Goal: Task Accomplishment & Management: Complete application form

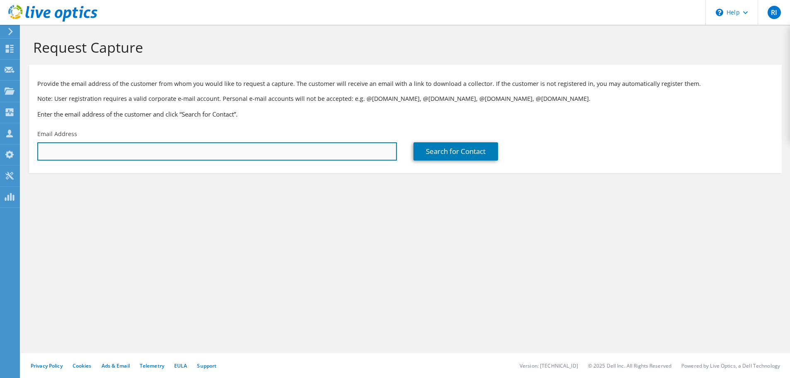
click at [108, 156] on input "text" at bounding box center [216, 151] width 359 height 18
paste input "hasitha.jayarathna@pabcbank.com"
type input "hasitha.jayarathna@pabcbank.com"
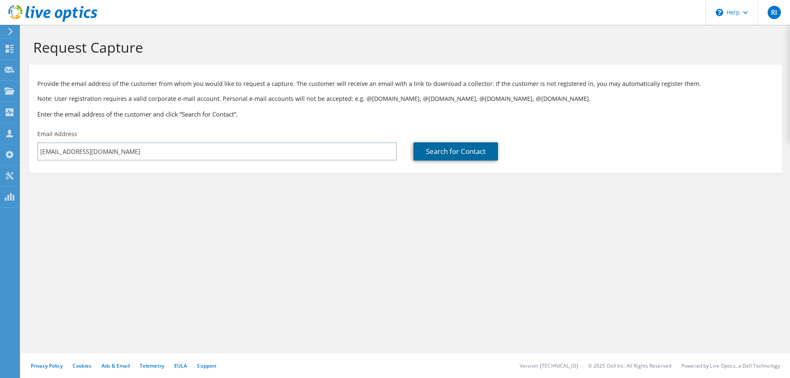
click at [431, 146] on link "Search for Contact" at bounding box center [455, 151] width 85 height 18
click at [440, 150] on link "Search for Contact" at bounding box center [455, 151] width 85 height 18
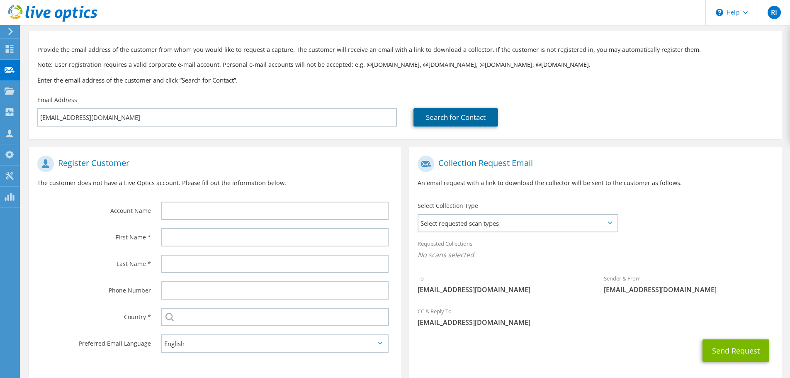
scroll to position [76, 0]
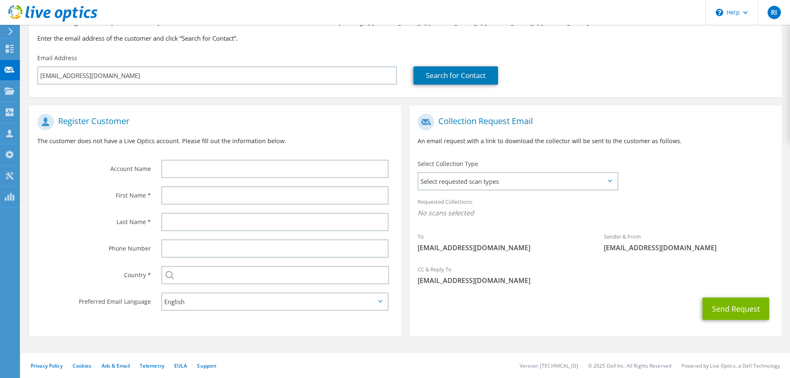
click at [455, 180] on span "Select requested scan types" at bounding box center [517, 181] width 199 height 17
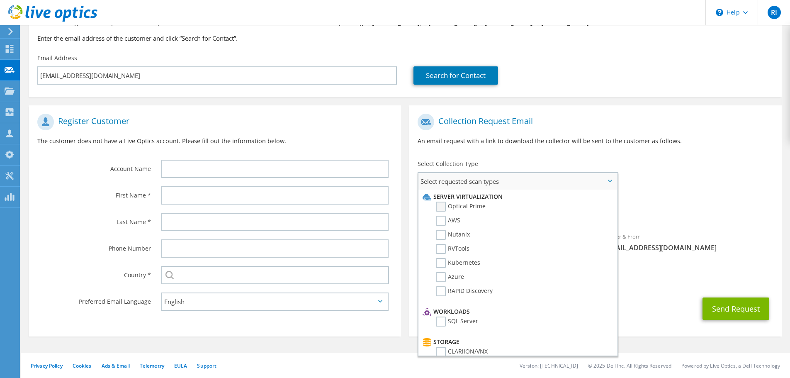
click at [471, 207] on label "Optical Prime" at bounding box center [461, 206] width 50 height 10
click at [0, 0] on input "Optical Prime" at bounding box center [0, 0] width 0 height 0
click at [648, 172] on div "To [EMAIL_ADDRESS][DOMAIN_NAME] Sender & From [EMAIL_ADDRESS][DOMAIN_NAME]" at bounding box center [595, 185] width 372 height 153
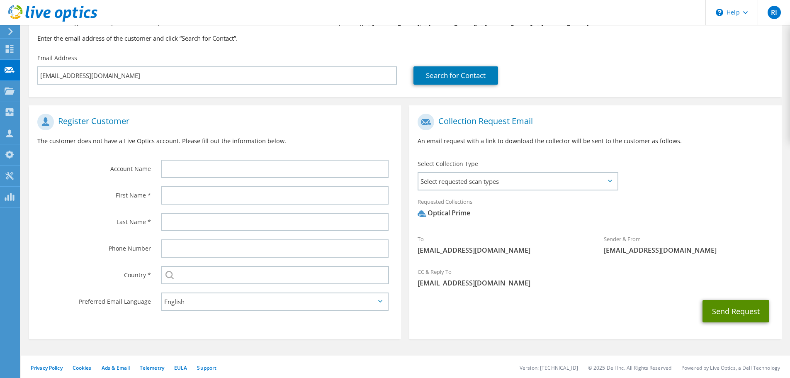
click at [740, 317] on button "Send Request" at bounding box center [735, 311] width 67 height 22
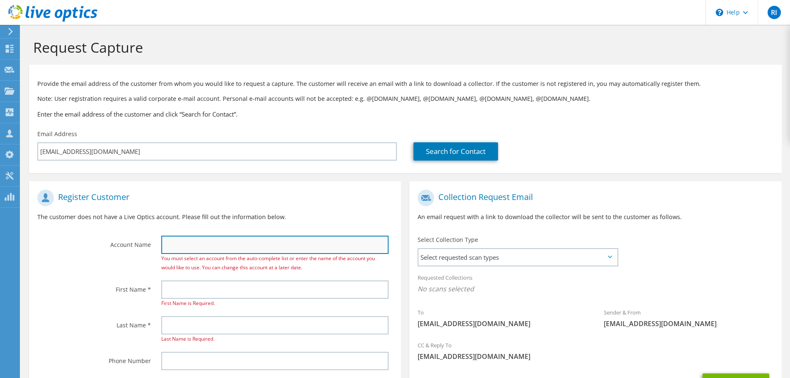
click at [269, 241] on input "text" at bounding box center [274, 244] width 227 height 18
type input "PABC Bank"
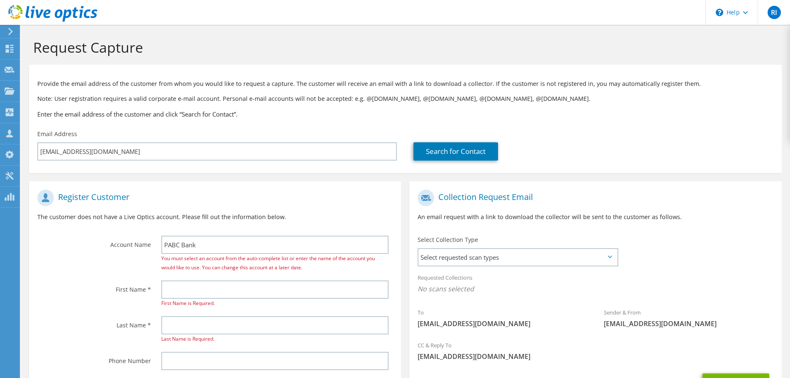
click at [426, 323] on span "[EMAIL_ADDRESS][DOMAIN_NAME]" at bounding box center [502, 323] width 170 height 9
copy span "[DEMOGRAPHIC_DATA]"
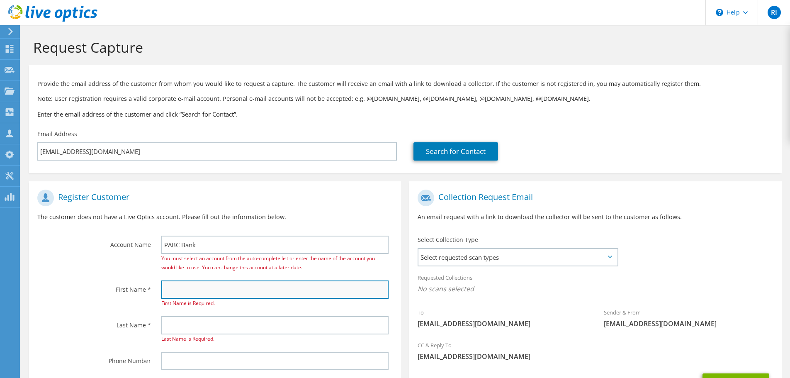
click at [211, 286] on input "text" at bounding box center [274, 289] width 227 height 18
paste input "[DEMOGRAPHIC_DATA]"
type input "[DEMOGRAPHIC_DATA]"
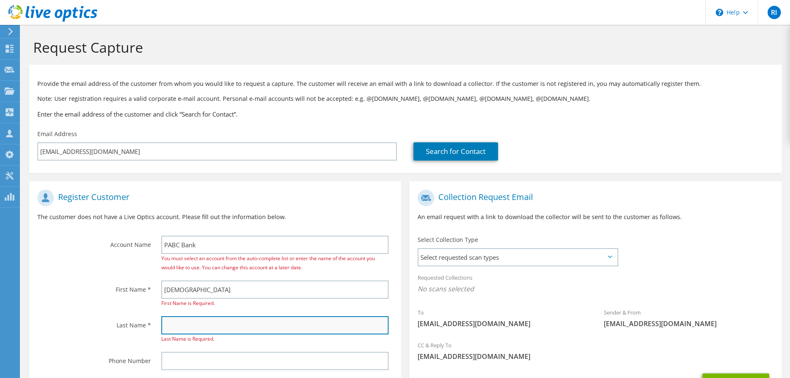
click at [193, 325] on input "text" at bounding box center [274, 325] width 227 height 18
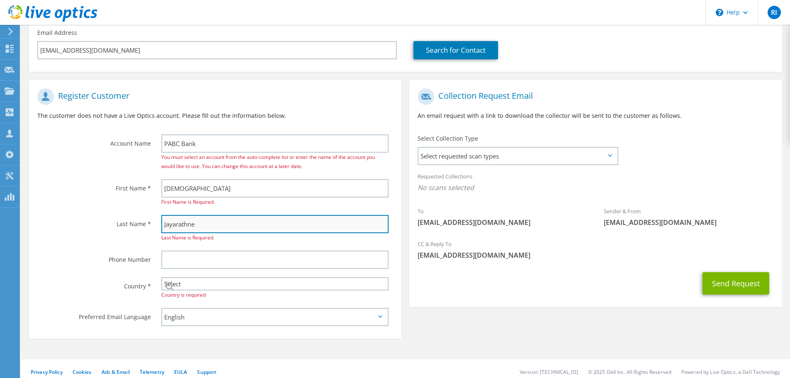
scroll to position [102, 0]
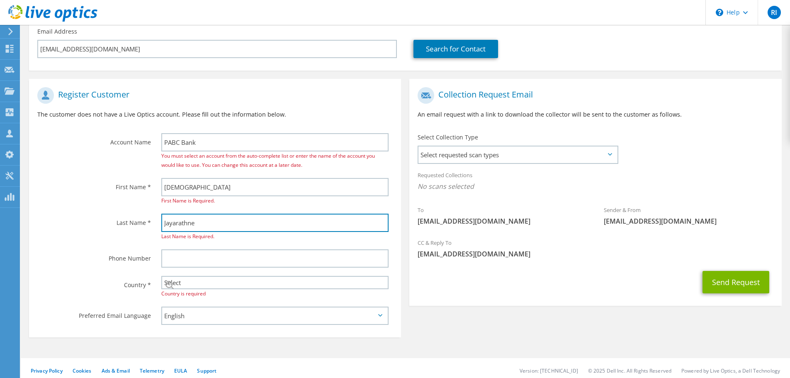
type input "Jayarathne"
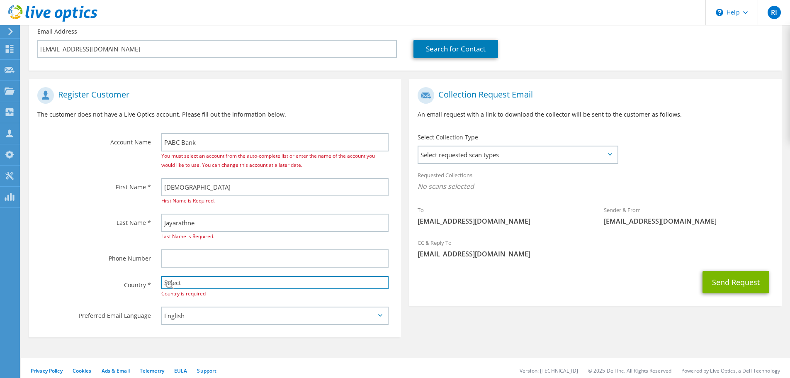
click at [250, 281] on select "Select [GEOGRAPHIC_DATA] [GEOGRAPHIC_DATA] [GEOGRAPHIC_DATA] [GEOGRAPHIC_DATA] …" at bounding box center [274, 282] width 227 height 13
select select "126"
click at [161, 276] on select "Select [GEOGRAPHIC_DATA] [GEOGRAPHIC_DATA] [GEOGRAPHIC_DATA] [GEOGRAPHIC_DATA] …" at bounding box center [274, 282] width 227 height 13
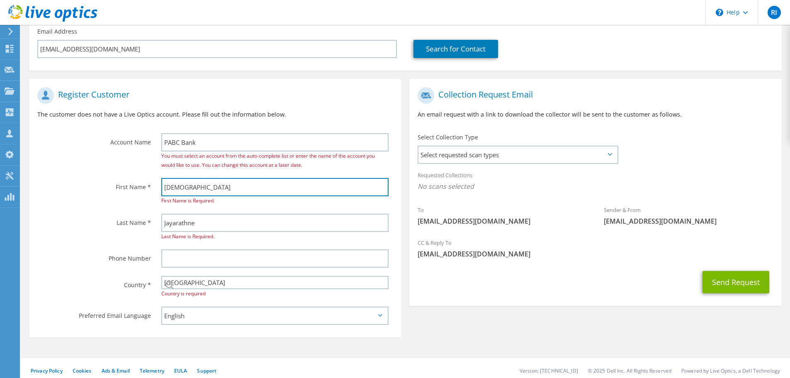
drag, startPoint x: 169, startPoint y: 186, endPoint x: 114, endPoint y: 197, distance: 55.5
click at [114, 197] on div "First Name * [PERSON_NAME] First Name is Required." at bounding box center [215, 192] width 372 height 36
type input "Hasitha"
click at [526, 158] on span "Select requested scan types" at bounding box center [517, 154] width 199 height 17
click at [489, 155] on span "Select requested scan types" at bounding box center [517, 154] width 199 height 17
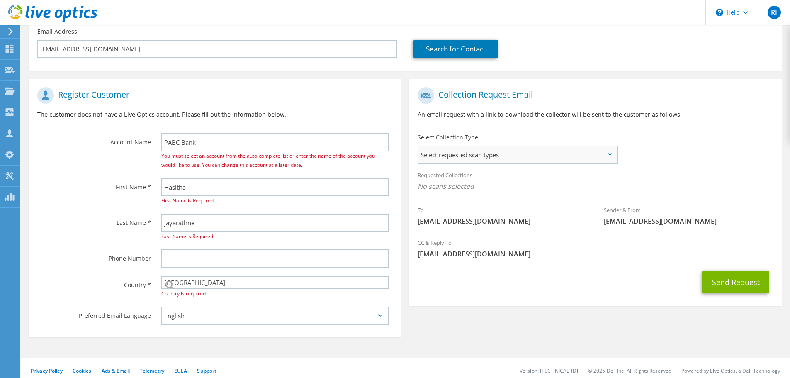
click at [610, 150] on span "Select requested scan types" at bounding box center [517, 154] width 199 height 17
click at [501, 162] on span "Select requested scan types" at bounding box center [517, 154] width 199 height 17
click at [686, 136] on div "To [EMAIL_ADDRESS][DOMAIN_NAME] Sender & From [EMAIL_ADDRESS][DOMAIN_NAME]" at bounding box center [595, 158] width 372 height 151
click at [445, 157] on span "Select requested scan types" at bounding box center [517, 154] width 199 height 17
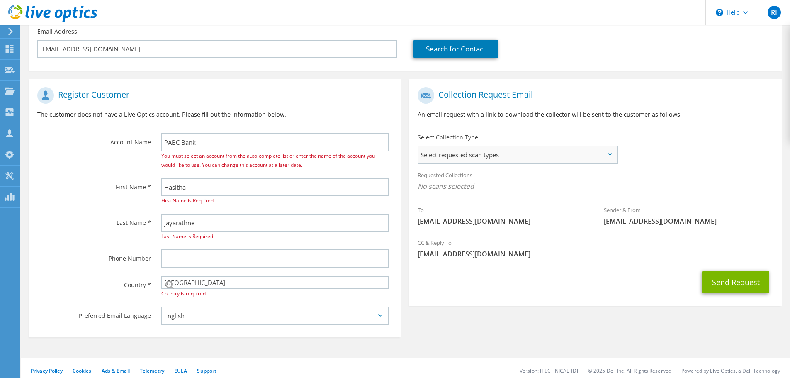
click at [606, 151] on span "Select requested scan types" at bounding box center [517, 154] width 199 height 17
click at [540, 158] on span "Select requested scan types" at bounding box center [517, 154] width 199 height 17
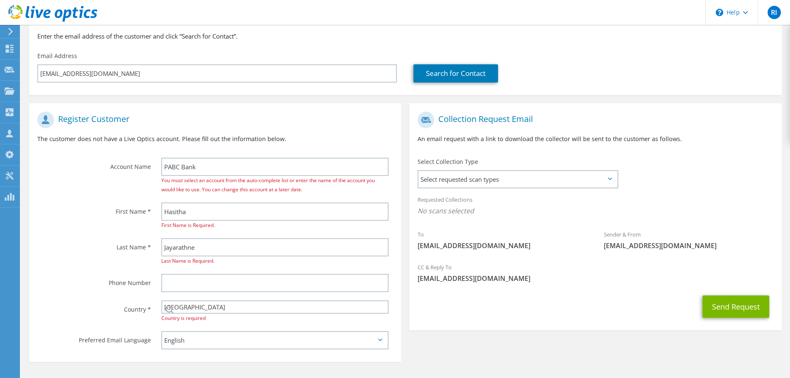
scroll to position [78, 0]
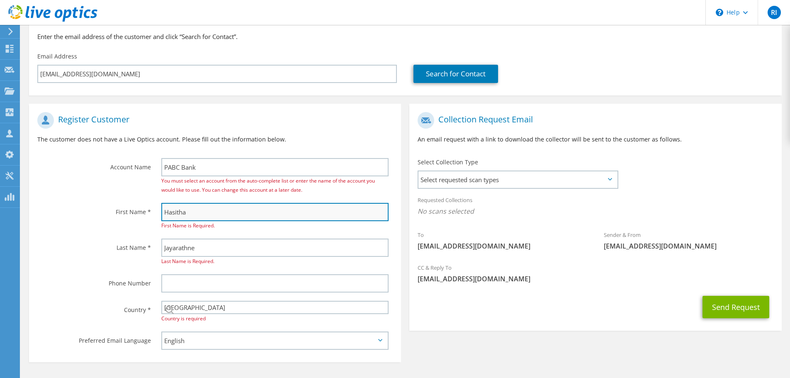
click at [228, 211] on input "Hasitha" at bounding box center [274, 212] width 227 height 18
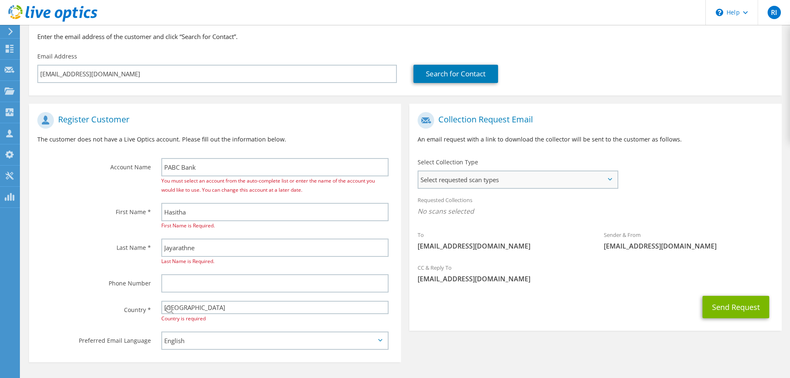
click at [492, 182] on span "Select requested scan types" at bounding box center [517, 179] width 199 height 17
click at [727, 302] on button "Send Request" at bounding box center [735, 307] width 67 height 22
